Goal: Find specific page/section: Find specific page/section

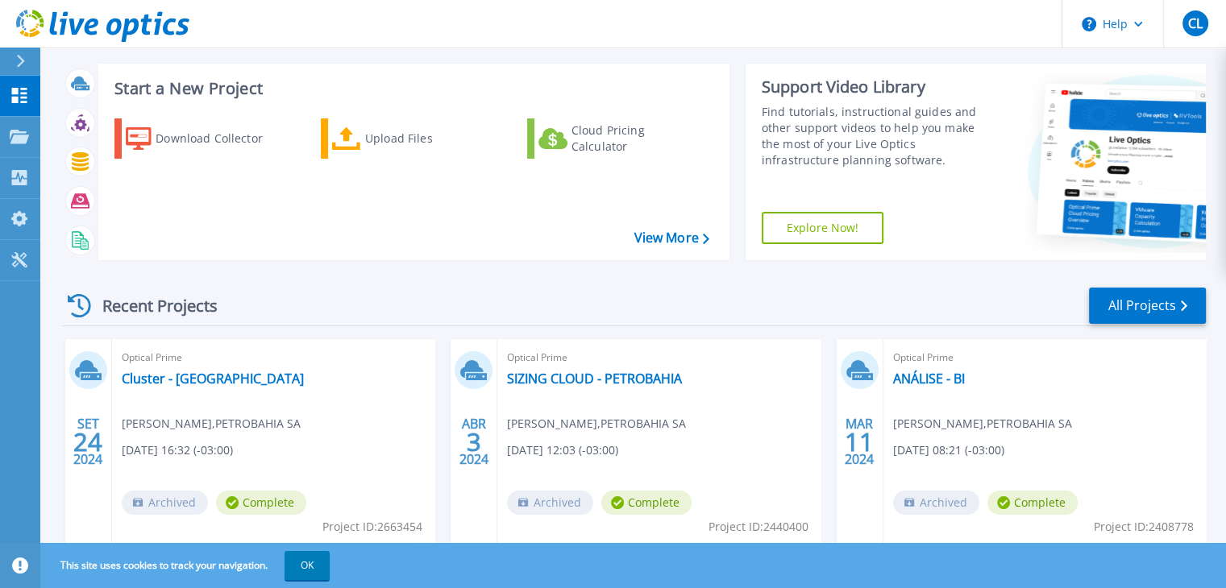
scroll to position [372, 0]
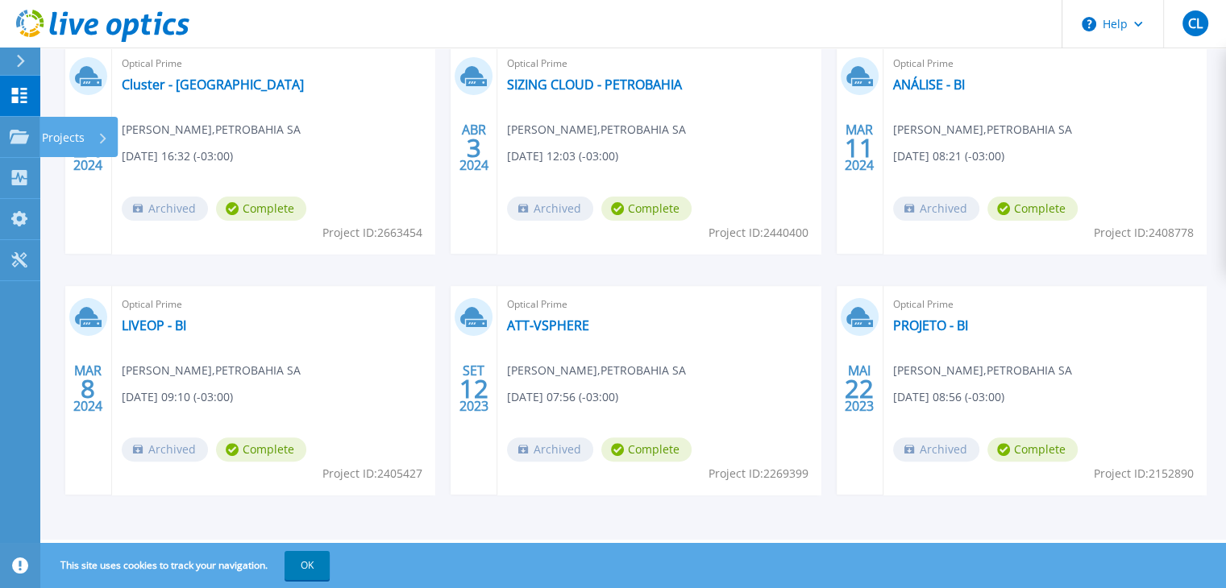
click at [43, 143] on p "Projects" at bounding box center [63, 138] width 43 height 42
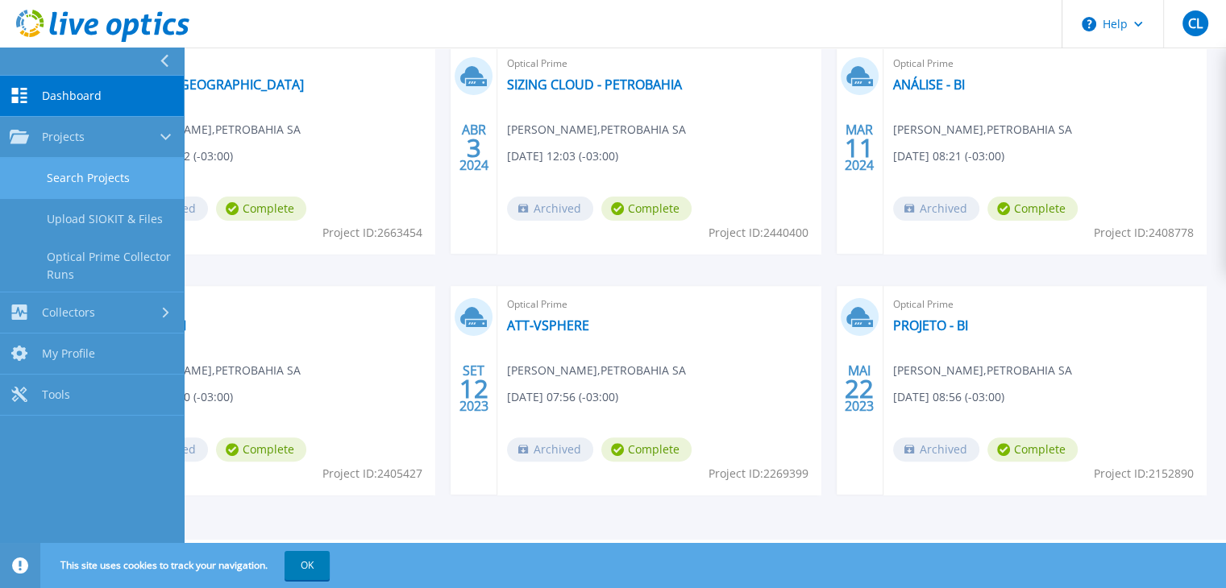
click at [107, 193] on link "Search Projects" at bounding box center [92, 178] width 184 height 41
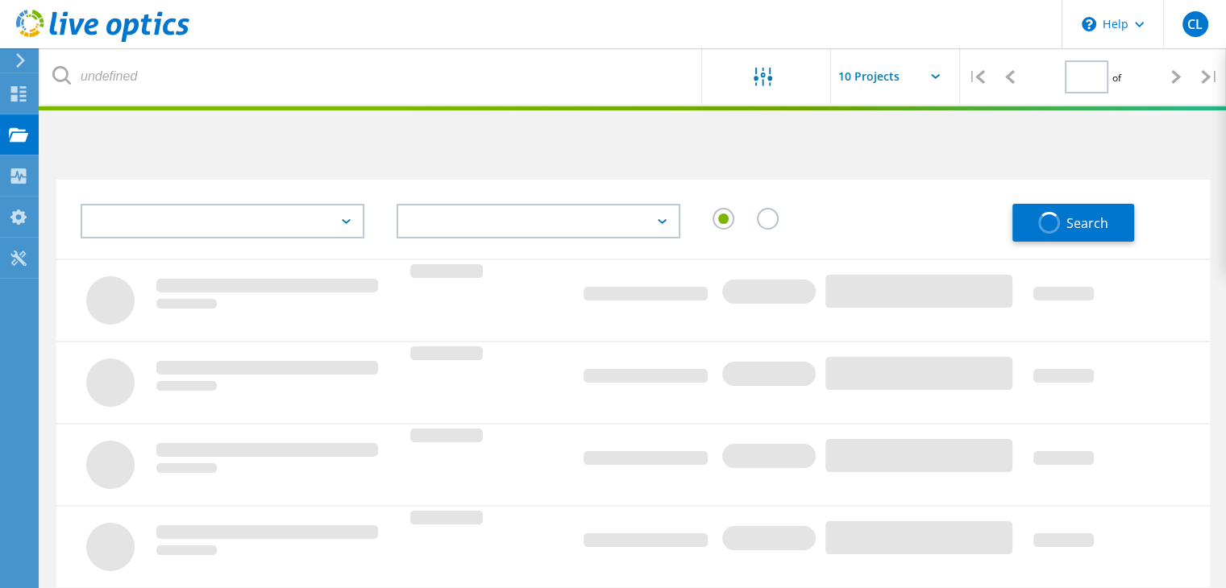
type input "1"
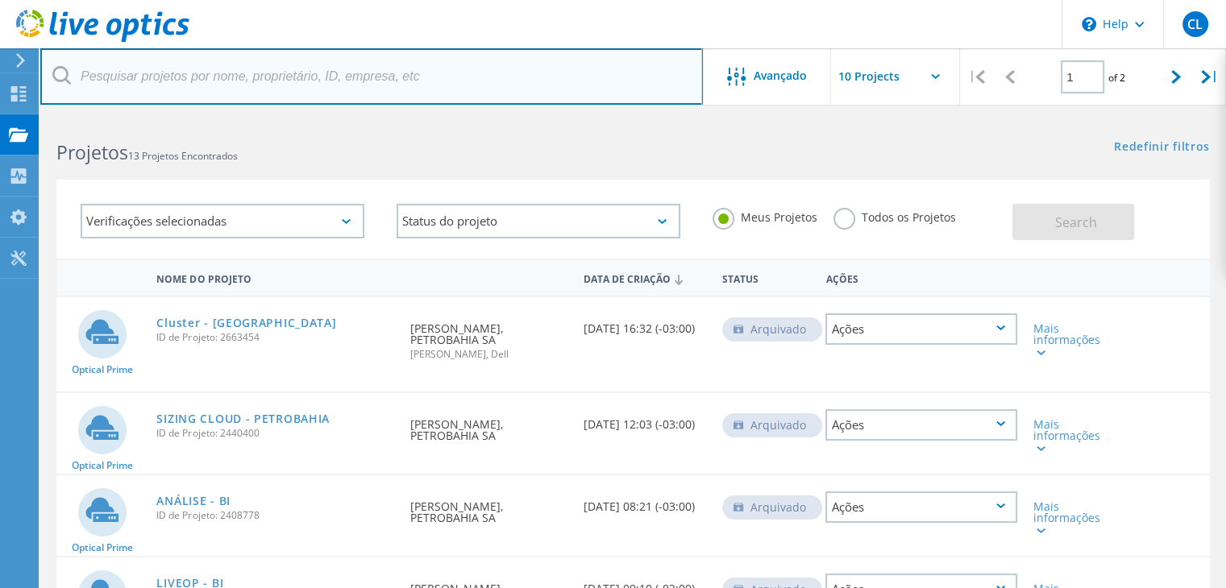
drag, startPoint x: 458, startPoint y: 55, endPoint x: 437, endPoint y: 81, distance: 34.4
click at [459, 59] on input "text" at bounding box center [371, 76] width 662 height 56
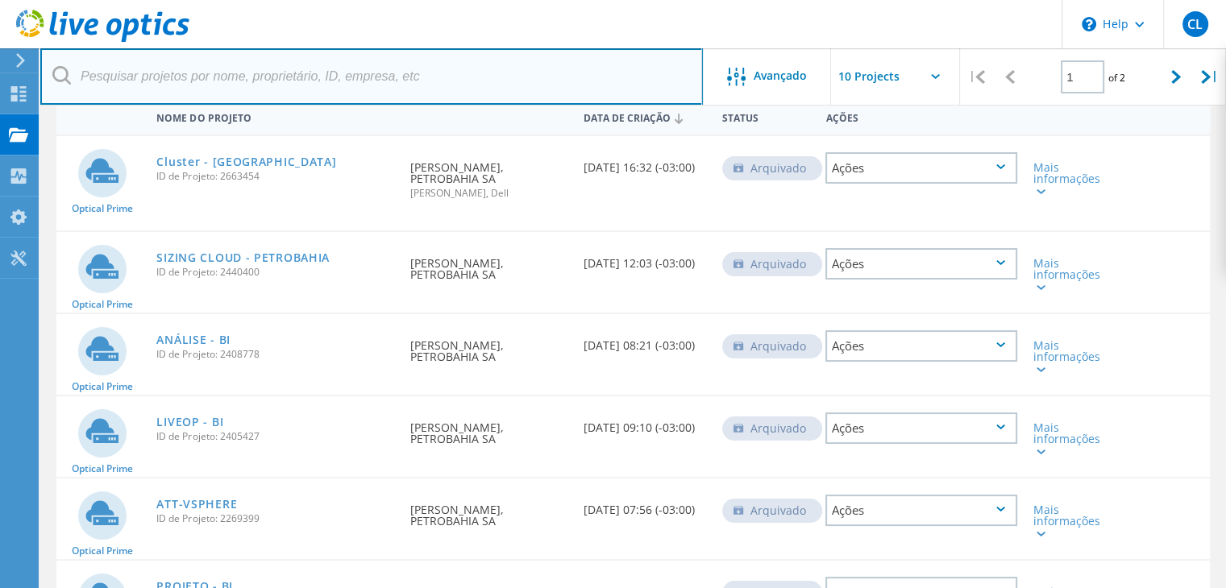
scroll to position [161, 0]
